Goal: Find specific page/section: Find specific page/section

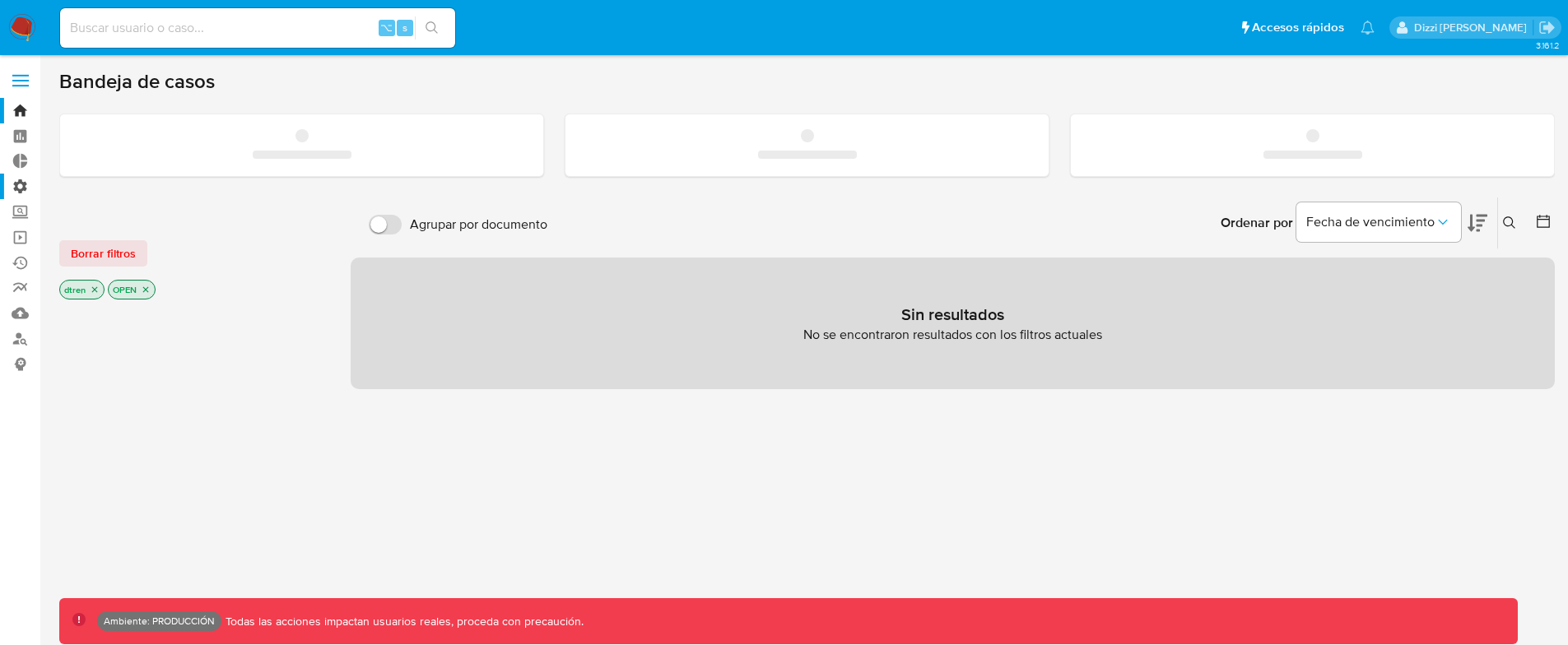
click at [19, 182] on label "Administración" at bounding box center [98, 186] width 196 height 26
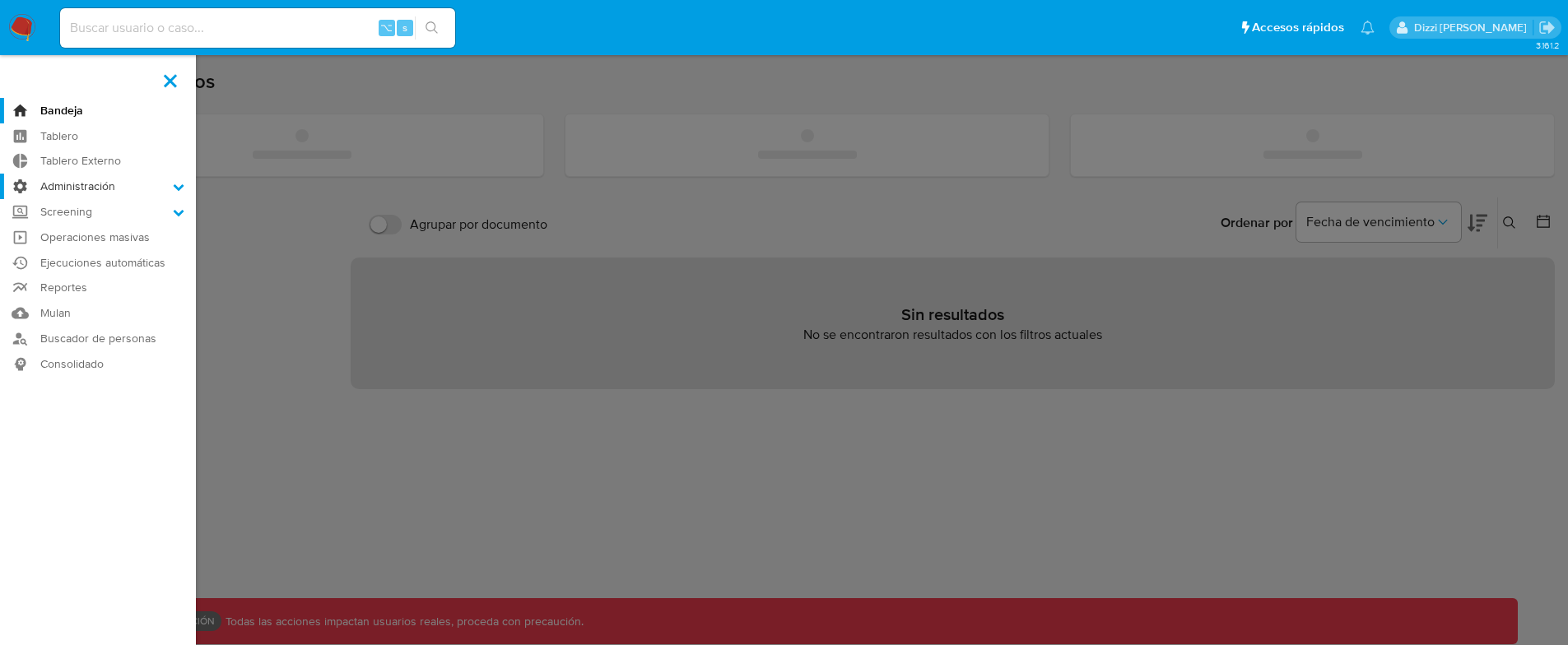
click at [0, 0] on input "Administración" at bounding box center [0, 0] width 0 height 0
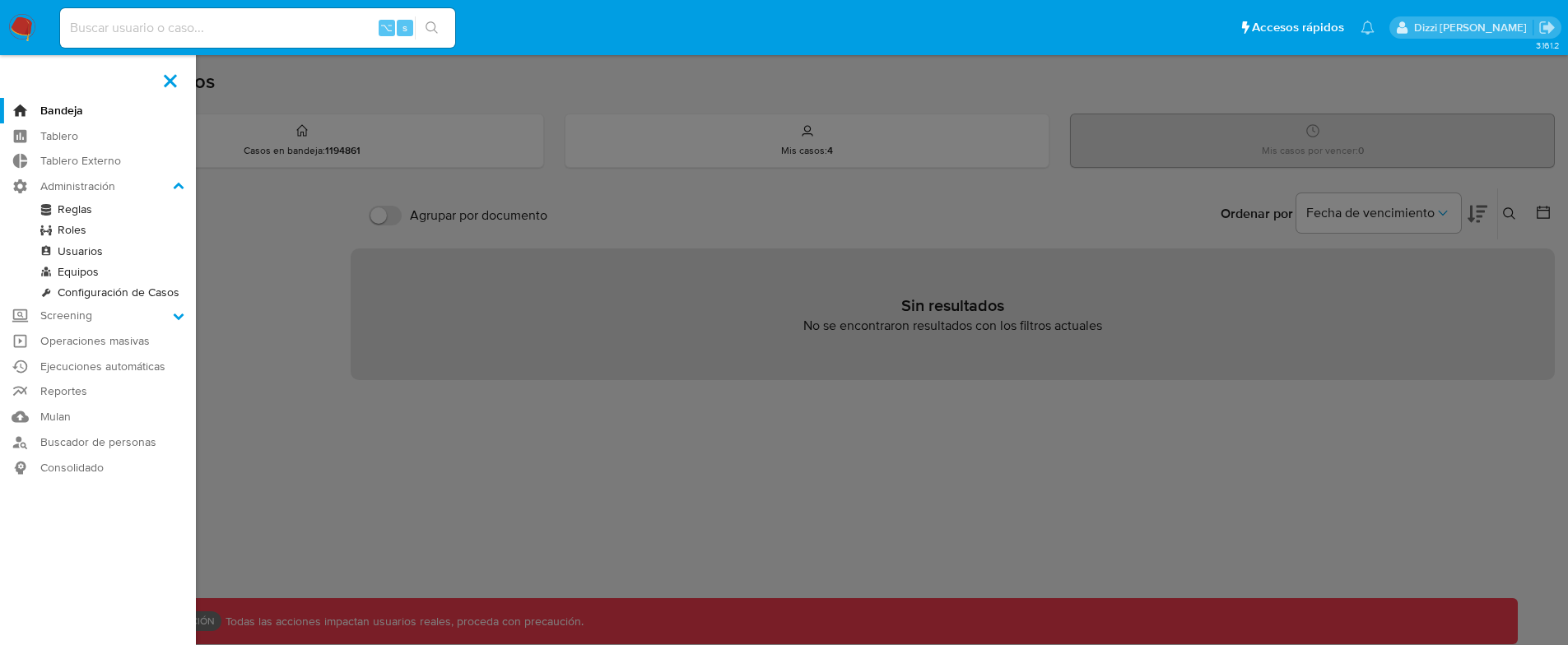
click at [68, 201] on link "Reglas" at bounding box center [98, 209] width 196 height 21
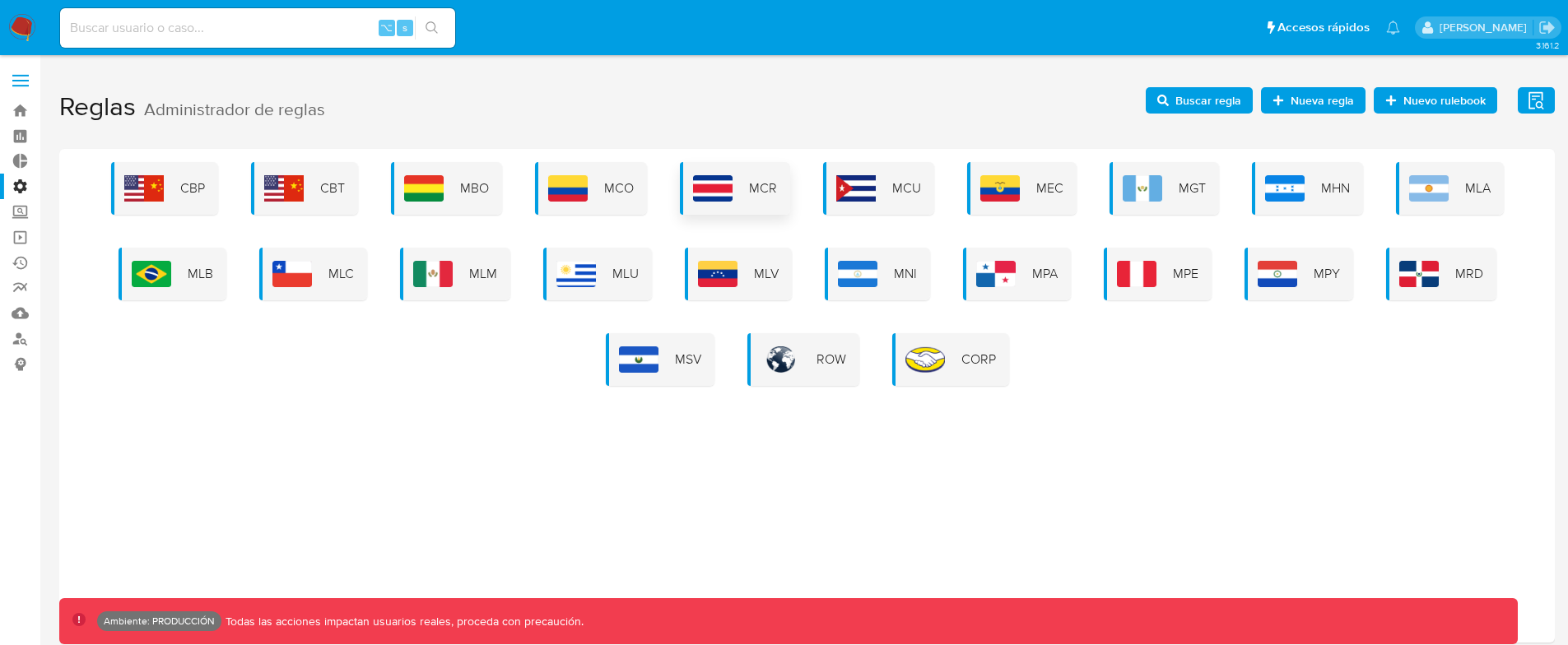
click at [733, 198] on div "MCR" at bounding box center [735, 188] width 111 height 53
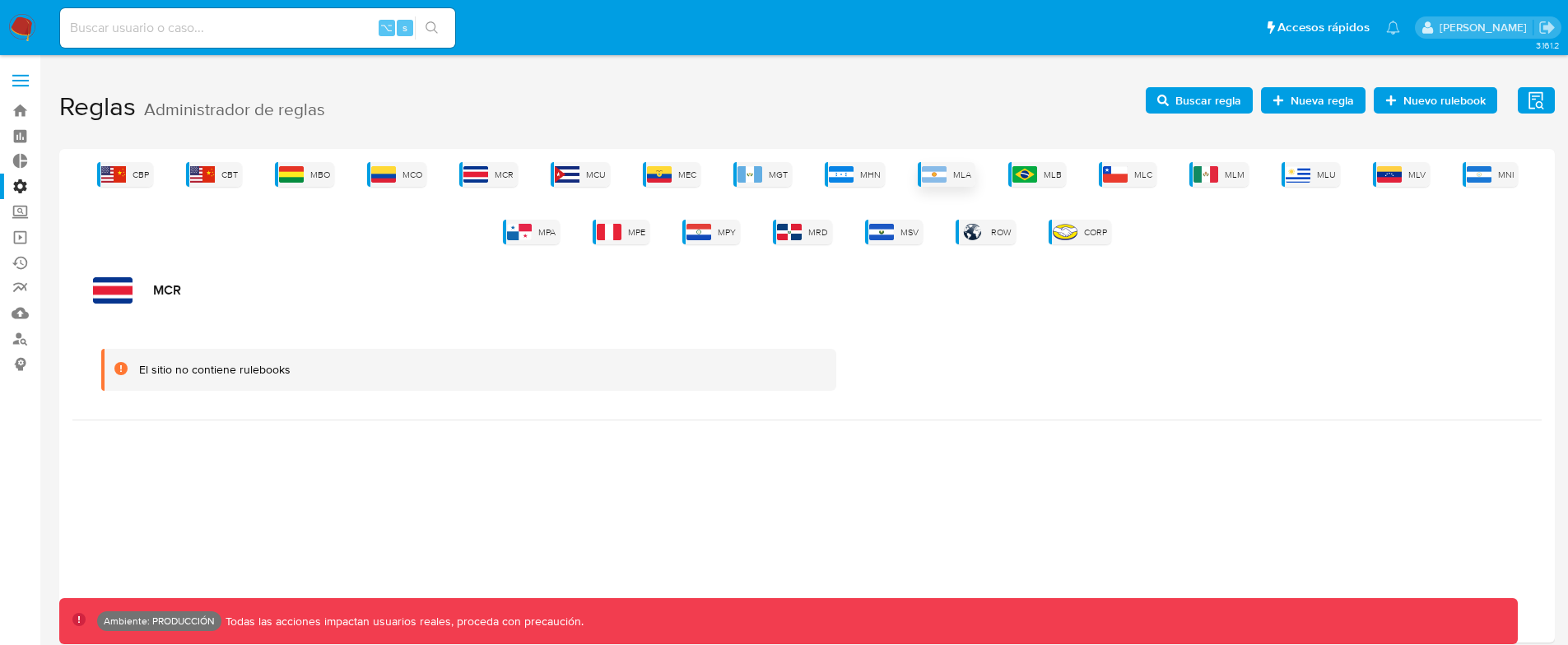
click at [952, 179] on div "MLA" at bounding box center [947, 174] width 58 height 25
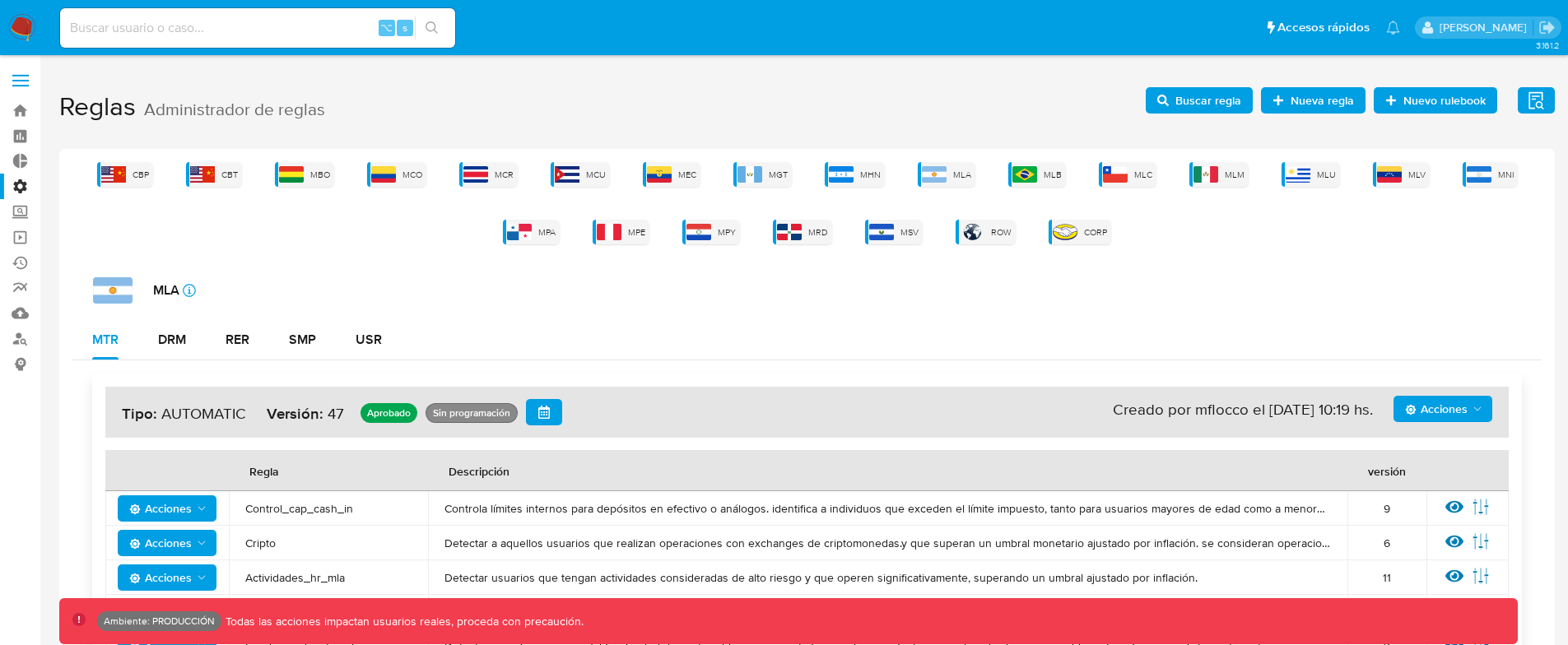
click at [1208, 88] on span "Buscar regla" at bounding box center [1208, 101] width 66 height 26
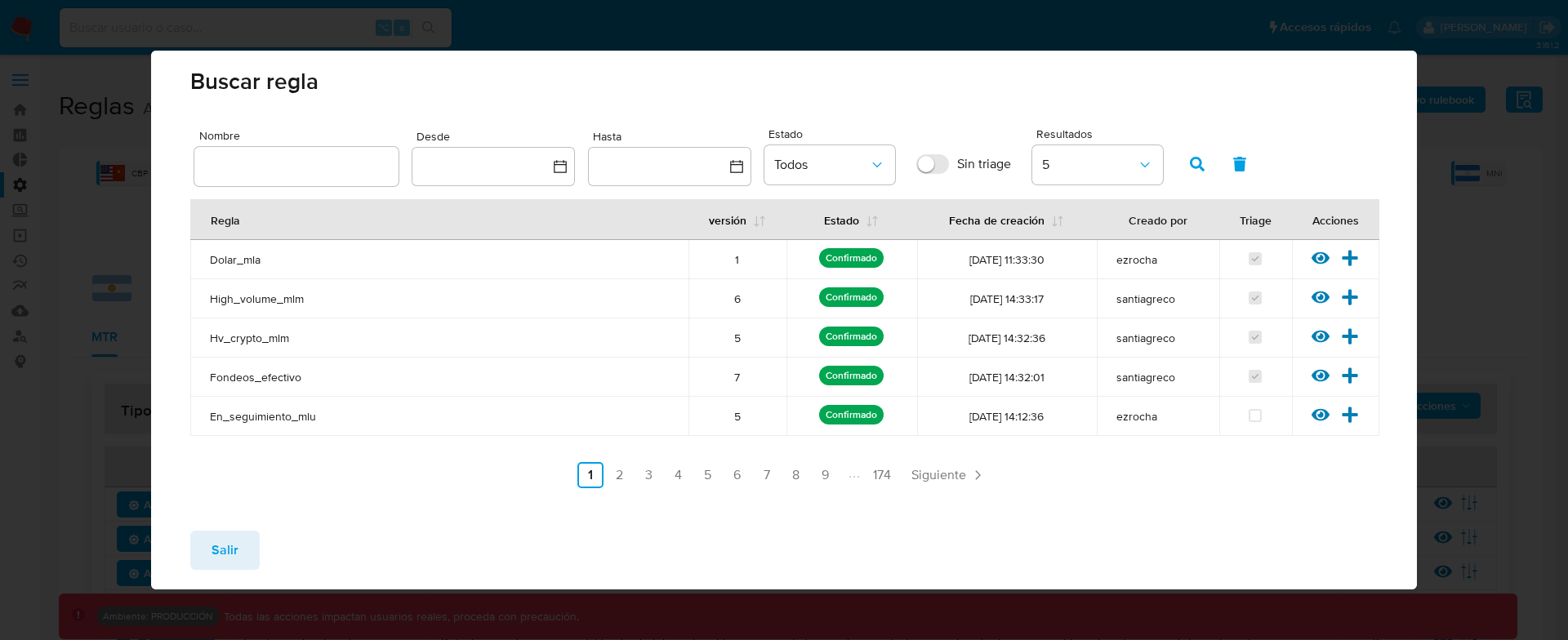
click at [256, 521] on div "Salir" at bounding box center [784, 553] width 1266 height 72
click at [245, 535] on button "Salir" at bounding box center [225, 550] width 69 height 40
